Goal: Transaction & Acquisition: Obtain resource

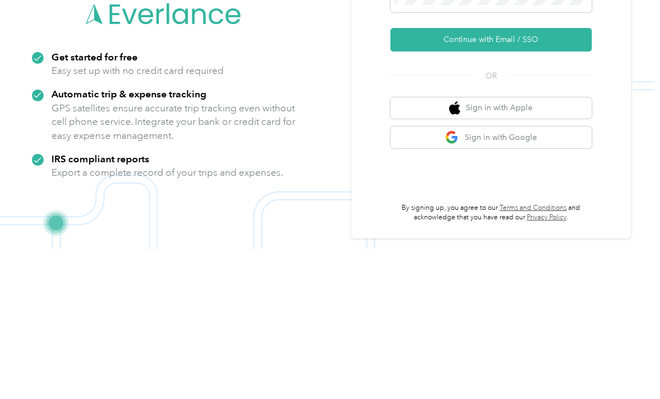
click at [458, 178] on button "Continue with Email / SSO" at bounding box center [490, 189] width 201 height 23
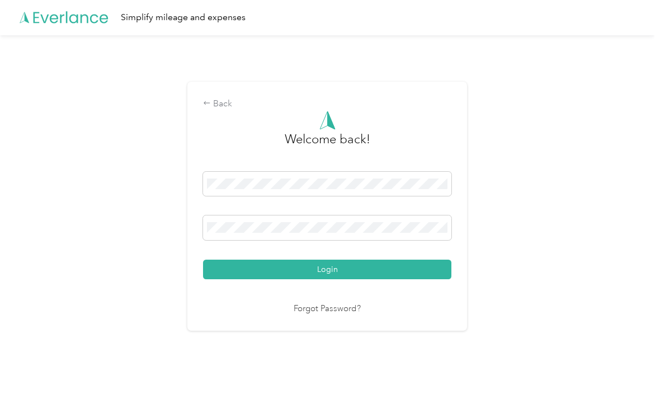
scroll to position [20, 0]
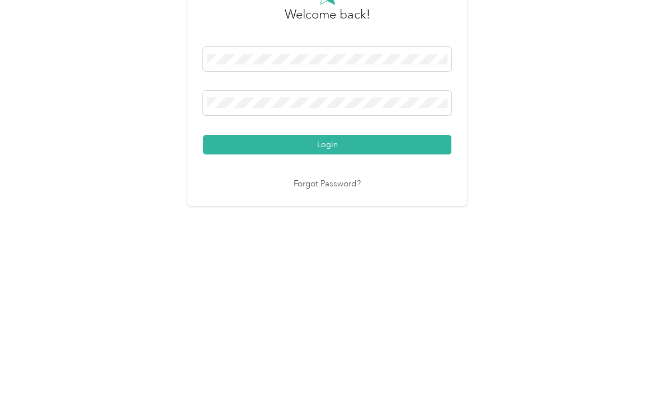
click at [330, 260] on button "Login" at bounding box center [327, 270] width 248 height 20
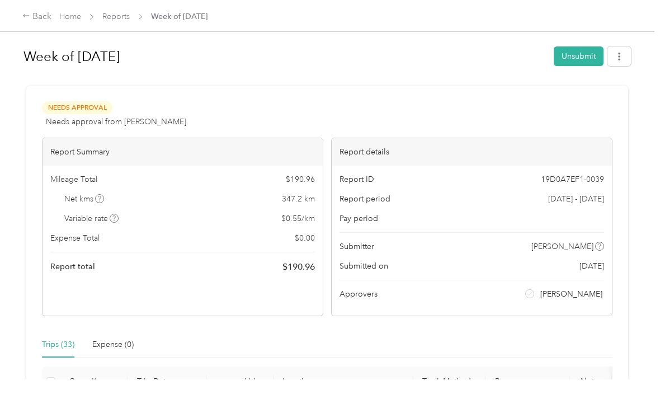
click at [29, 11] on div "Back" at bounding box center [36, 16] width 29 height 13
click at [42, 22] on div "Back" at bounding box center [36, 16] width 29 height 13
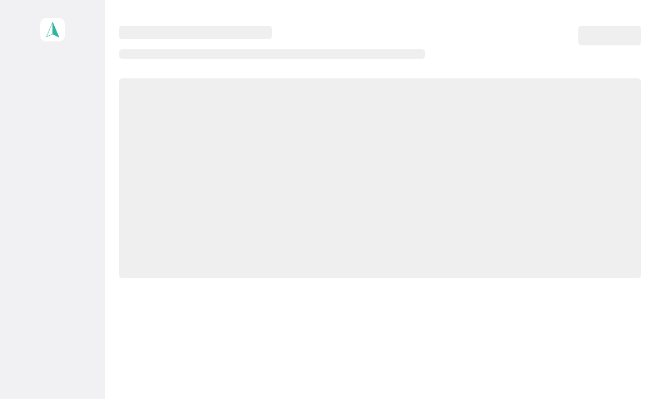
scroll to position [36, 0]
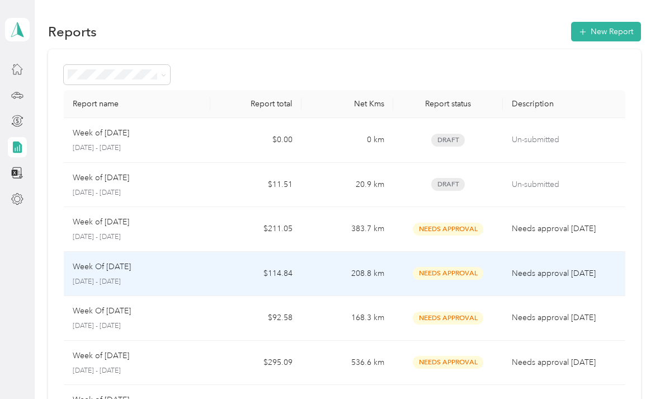
click at [119, 277] on p "[DATE] - [DATE]" at bounding box center [137, 282] width 129 height 10
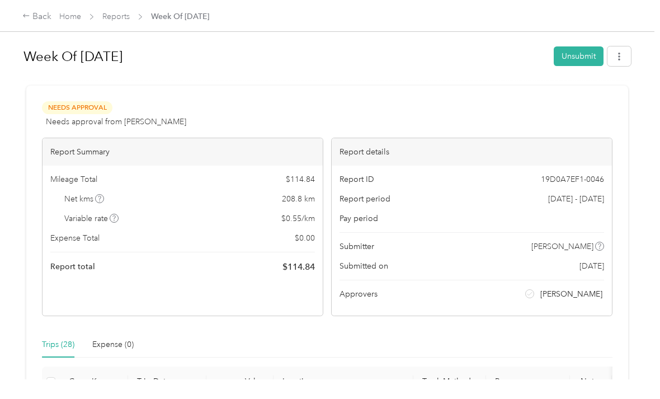
click at [458, 53] on icon "button" at bounding box center [619, 57] width 8 height 8
click at [458, 98] on span "Download" at bounding box center [592, 98] width 37 height 12
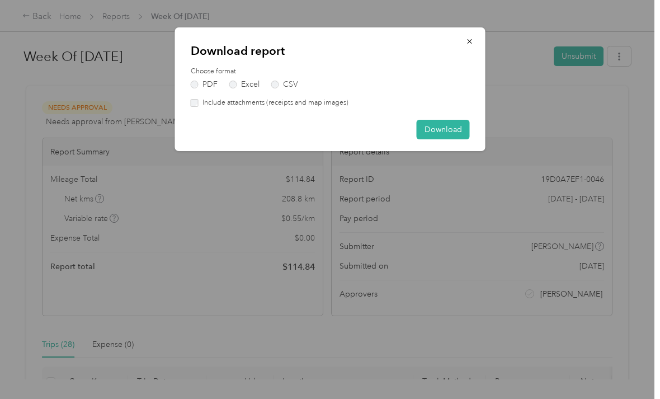
click at [447, 125] on button "Download" at bounding box center [443, 130] width 53 height 20
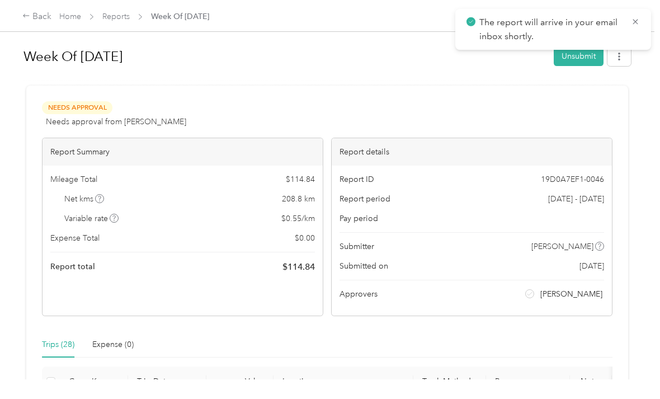
click at [27, 15] on icon at bounding box center [26, 16] width 8 height 8
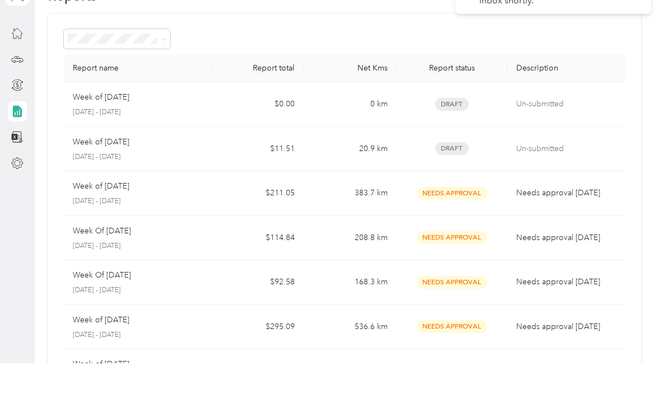
scroll to position [36, 0]
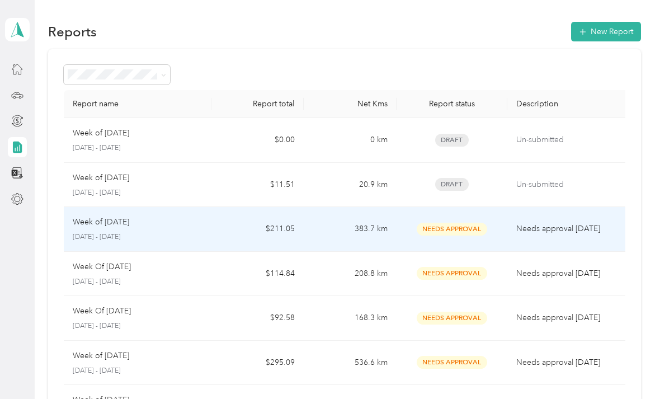
click at [116, 216] on p "Week of [DATE]" at bounding box center [101, 222] width 56 height 12
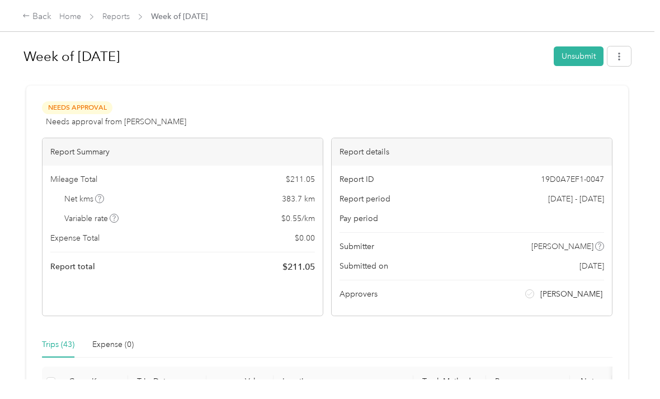
click at [458, 49] on button "button" at bounding box center [618, 56] width 23 height 20
click at [458, 102] on span "Download" at bounding box center [592, 98] width 37 height 12
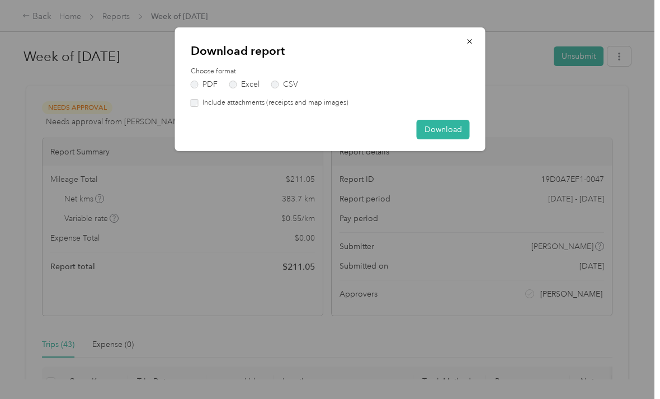
click at [455, 131] on button "Download" at bounding box center [443, 130] width 53 height 20
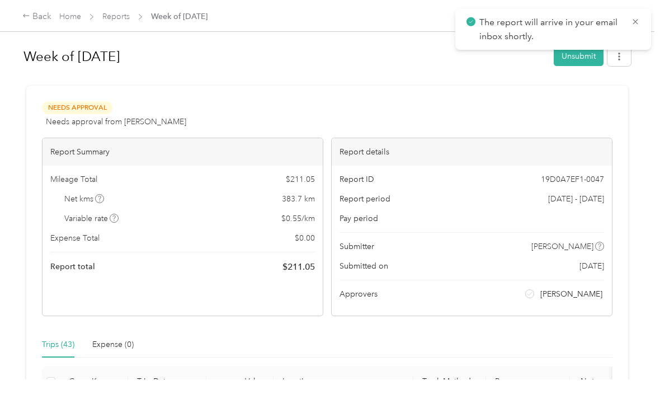
click at [27, 17] on icon at bounding box center [26, 16] width 8 height 8
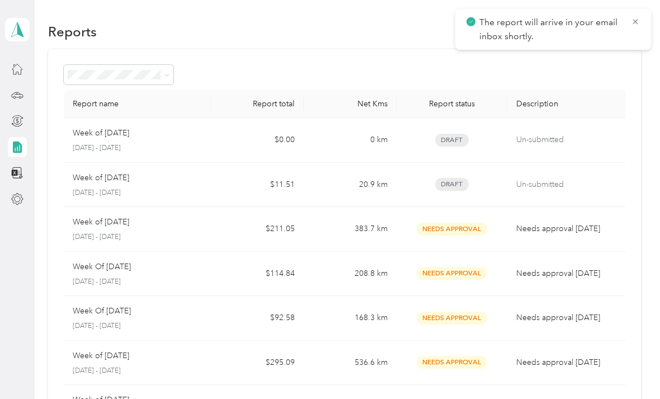
scroll to position [36, 0]
